Goal: Check status

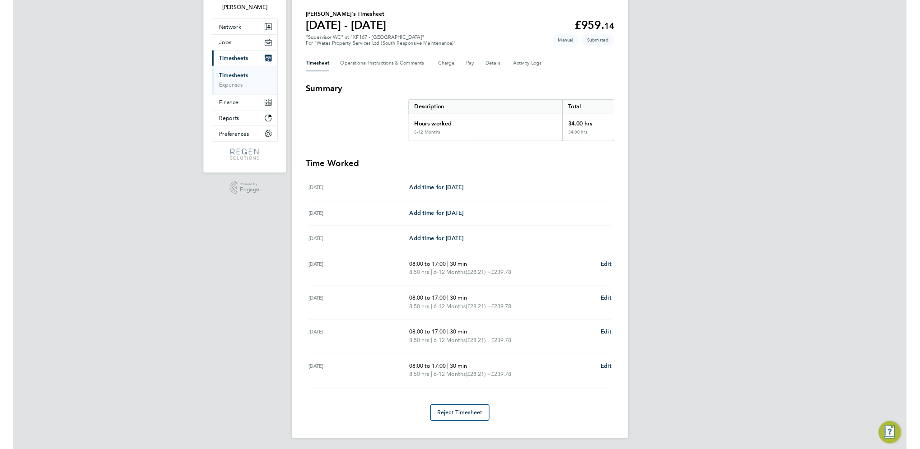
scroll to position [60, 0]
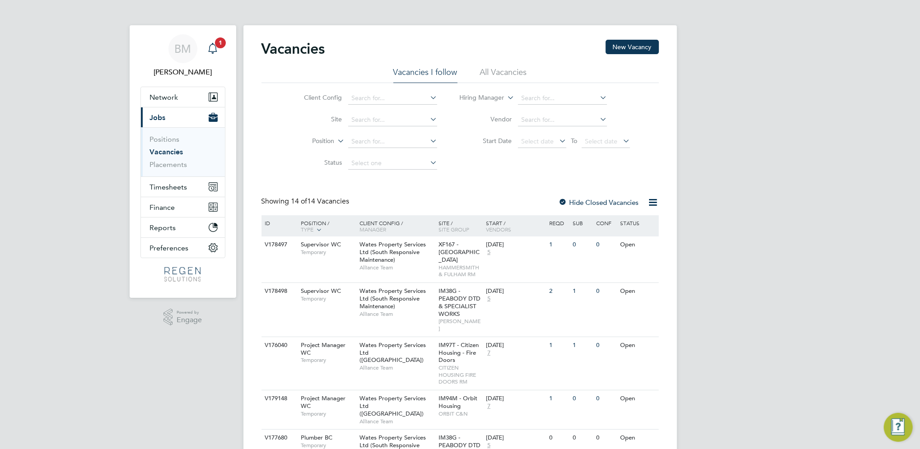
click at [215, 49] on icon "Main navigation" at bounding box center [212, 48] width 11 height 11
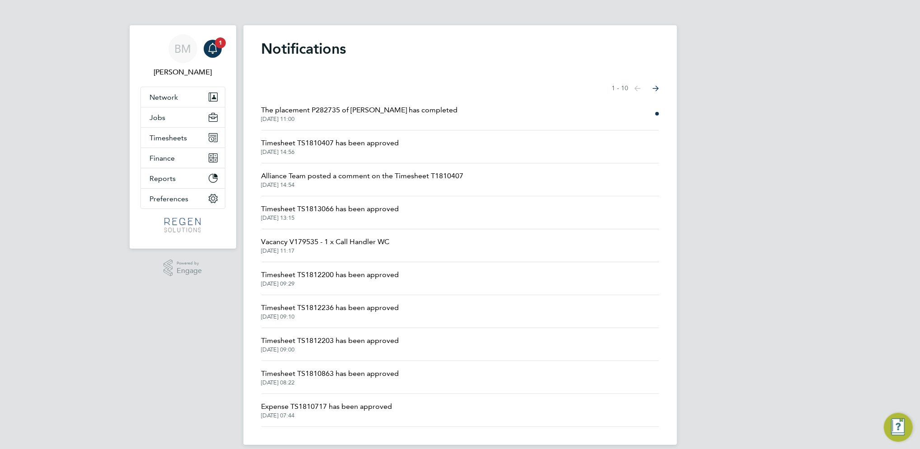
click at [374, 142] on span "Timesheet TS1810407 has been approved" at bounding box center [330, 143] width 138 height 11
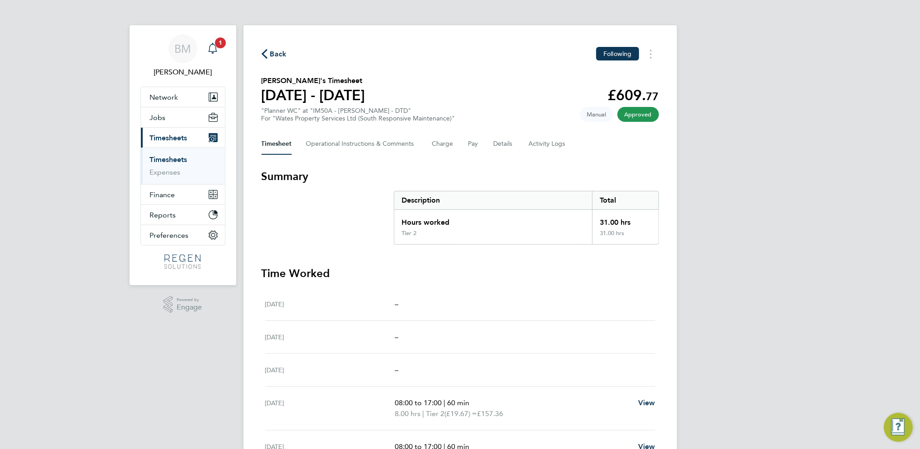
click at [211, 50] on icon "Main navigation" at bounding box center [212, 48] width 11 height 11
